Goal: Transaction & Acquisition: Obtain resource

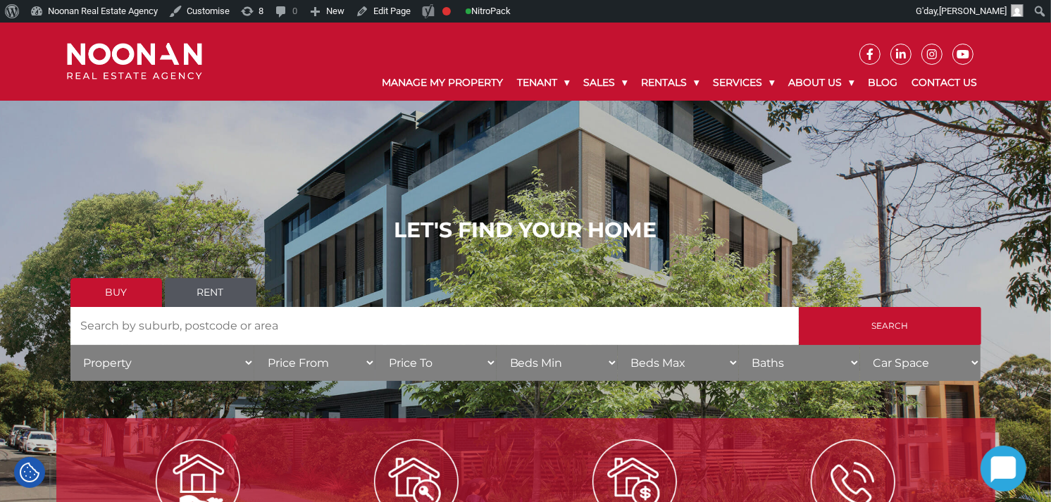
click at [212, 299] on link "Rent" at bounding box center [211, 292] width 92 height 29
click at [173, 325] on input "Search by Address" at bounding box center [434, 326] width 729 height 38
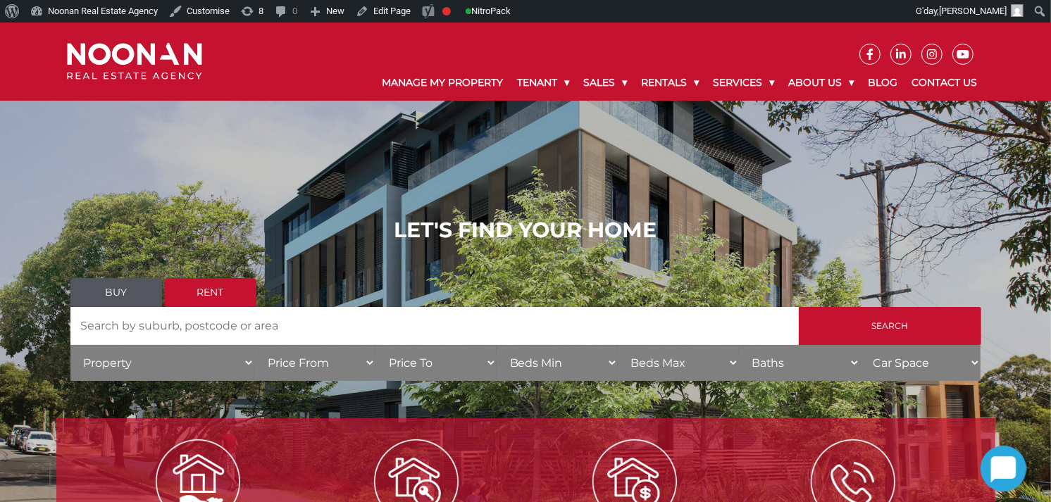
drag, startPoint x: 0, startPoint y: 0, endPoint x: 173, endPoint y: 325, distance: 367.9
click at [173, 325] on input "Search by Address" at bounding box center [434, 326] width 729 height 38
click at [208, 326] on input "Search by Address" at bounding box center [434, 326] width 729 height 38
paste input "1/2-4 [GEOGRAPHIC_DATA], SANS SOUCI"
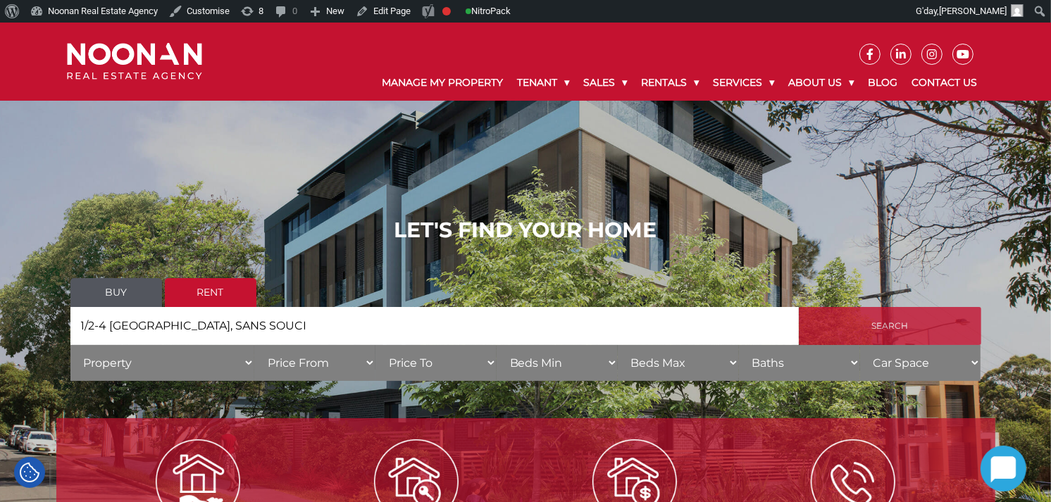
type input "1/2-4 [GEOGRAPHIC_DATA], SANS SOUCI"
click at [848, 319] on input "Search" at bounding box center [890, 326] width 183 height 38
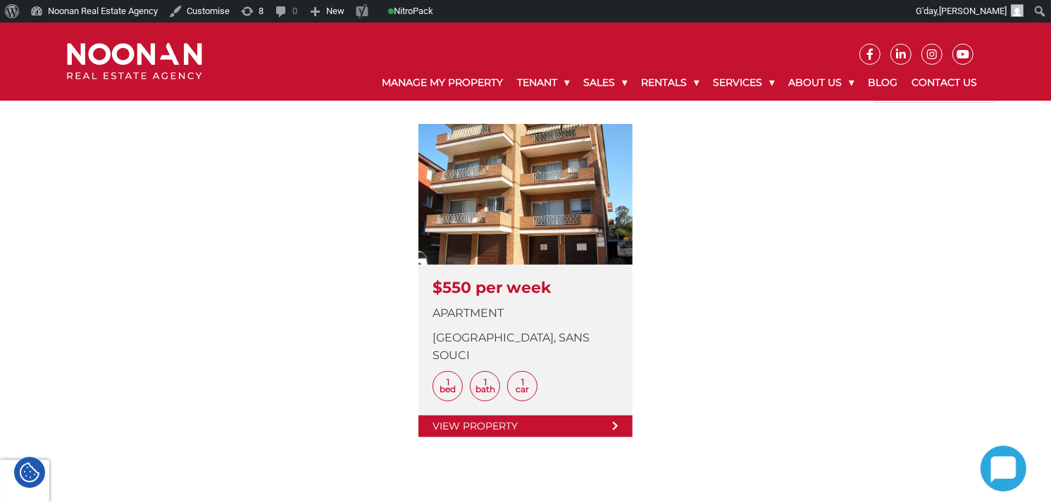
scroll to position [402, 0]
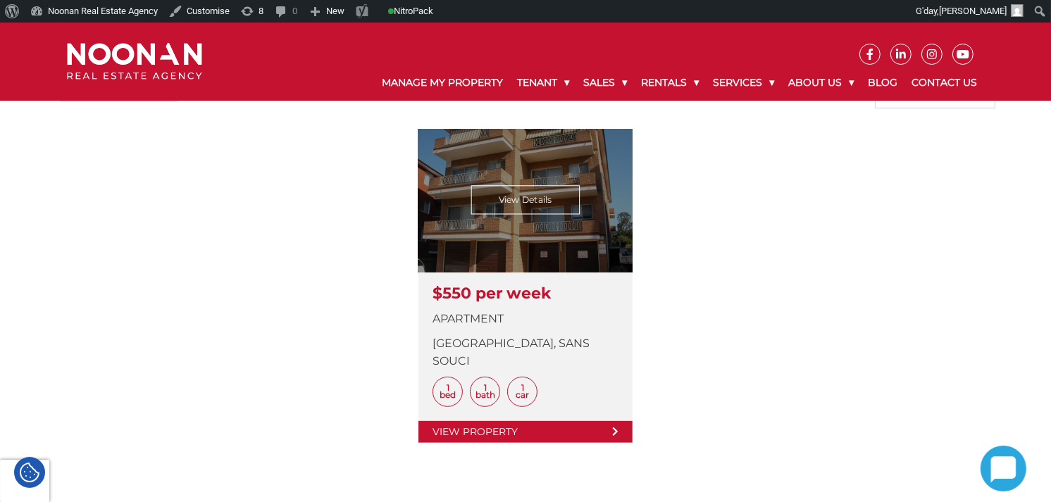
click at [566, 414] on link at bounding box center [526, 287] width 214 height 314
